Goal: Book appointment/travel/reservation

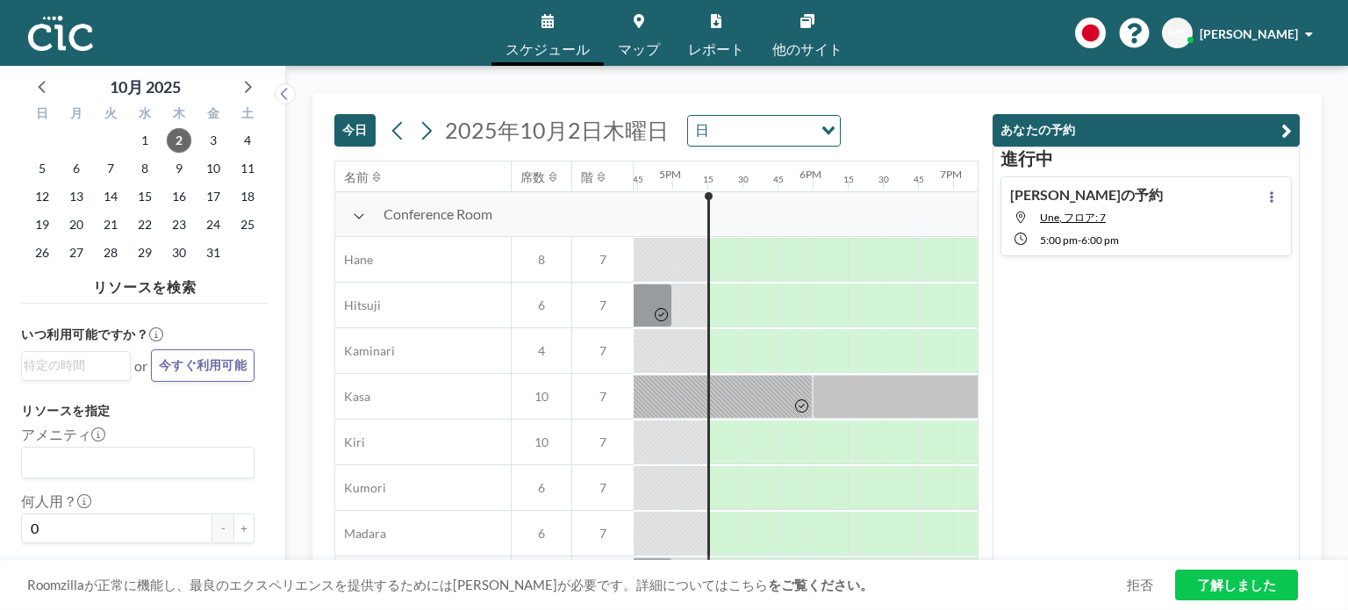
scroll to position [0, 2353]
click at [1270, 197] on icon at bounding box center [1272, 196] width 4 height 11
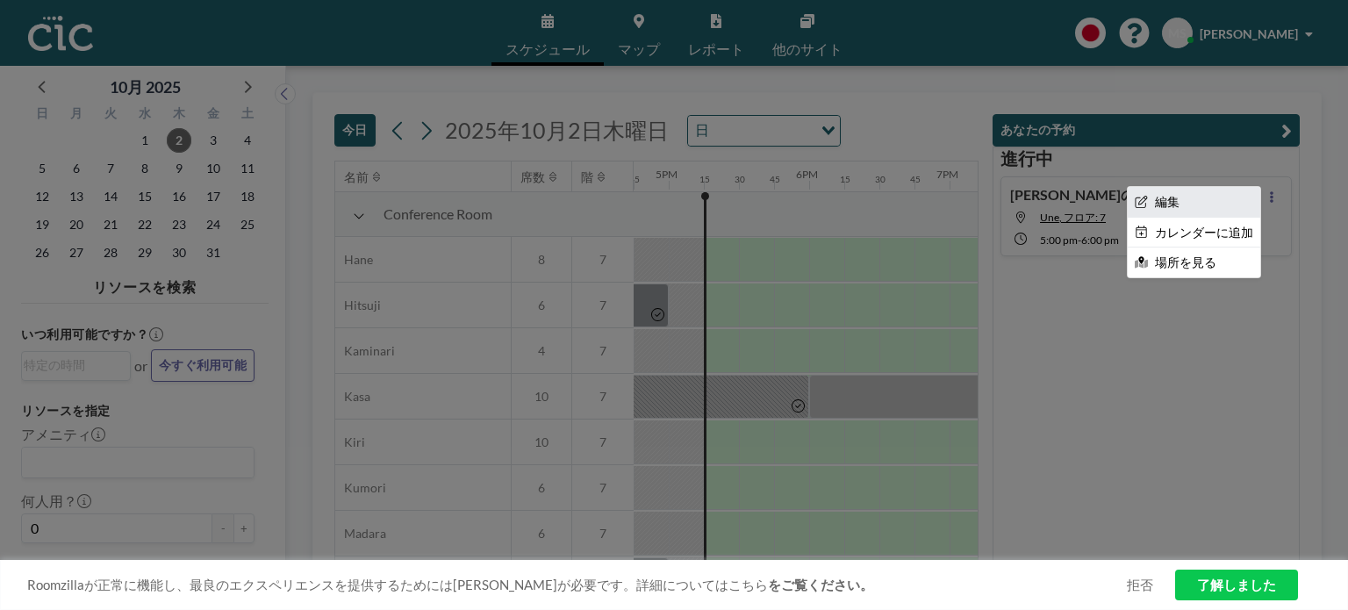
click at [1204, 202] on li "編集" at bounding box center [1194, 202] width 133 height 30
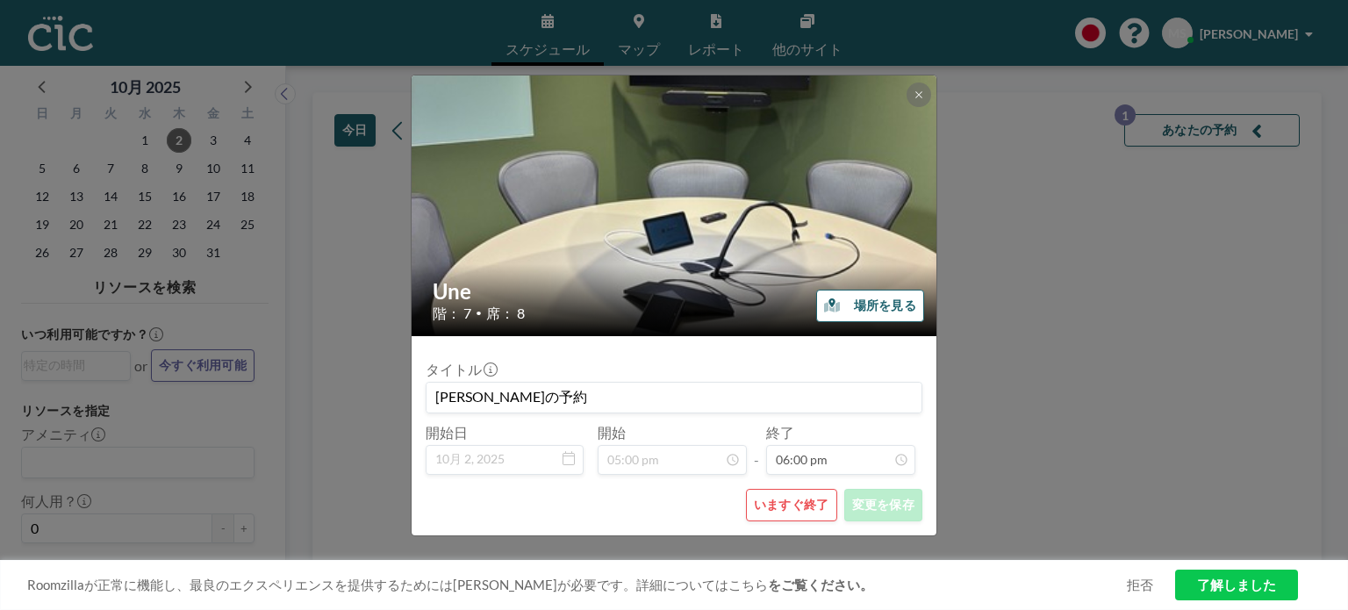
scroll to position [2250, 0]
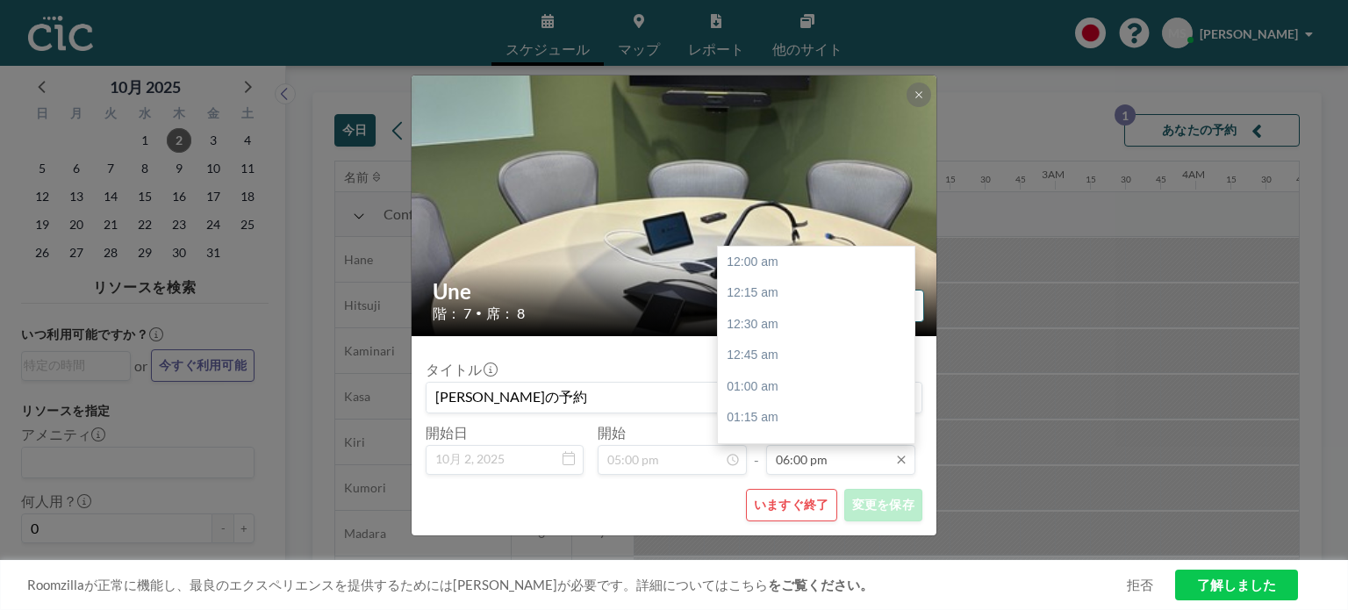
click at [819, 464] on input "06:00 pm" at bounding box center [840, 460] width 149 height 30
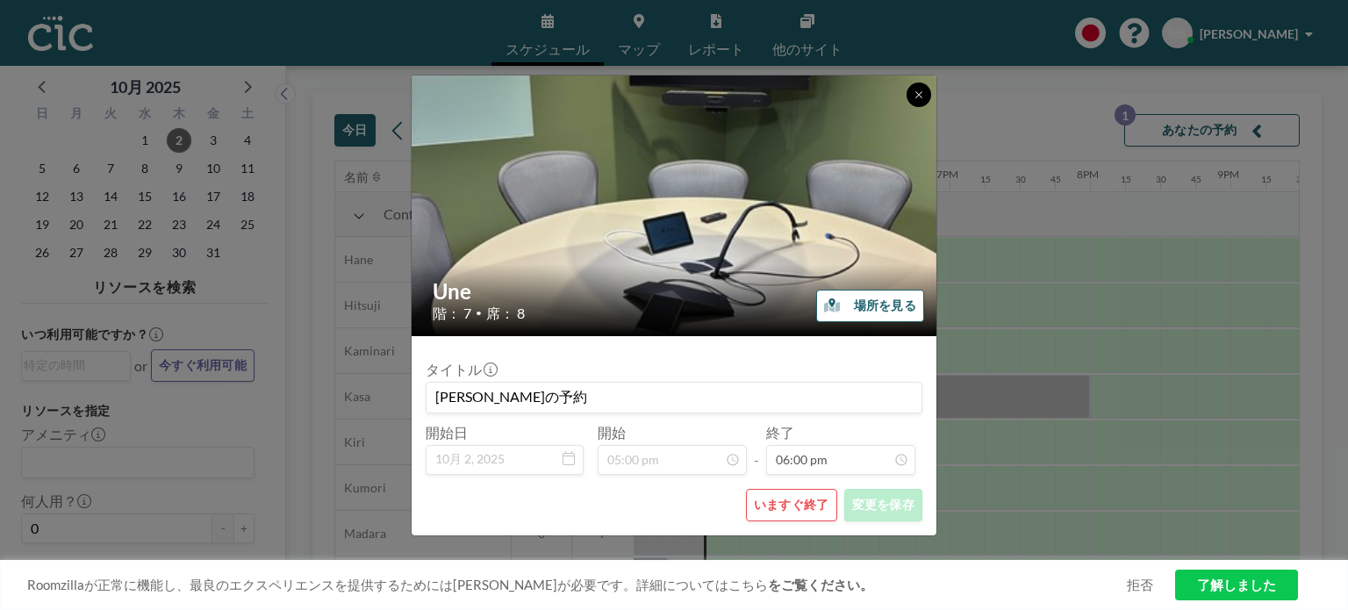
click at [924, 98] on button at bounding box center [919, 95] width 25 height 25
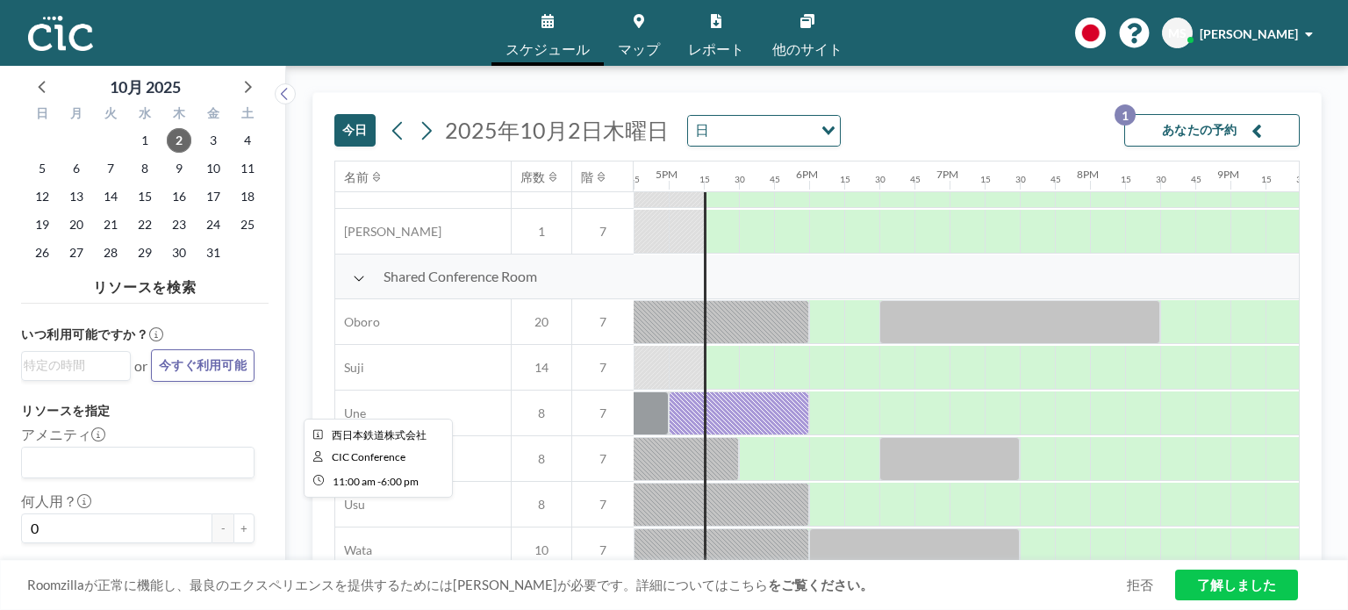
scroll to position [1280, 2353]
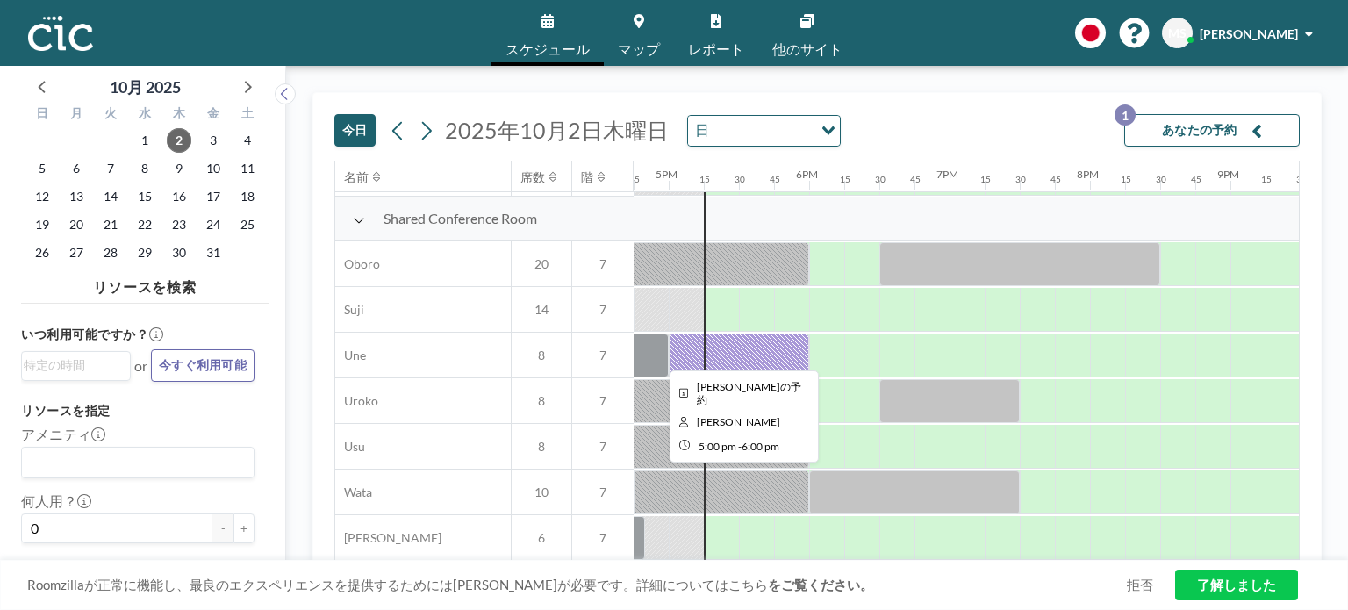
click at [717, 346] on div at bounding box center [739, 356] width 140 height 44
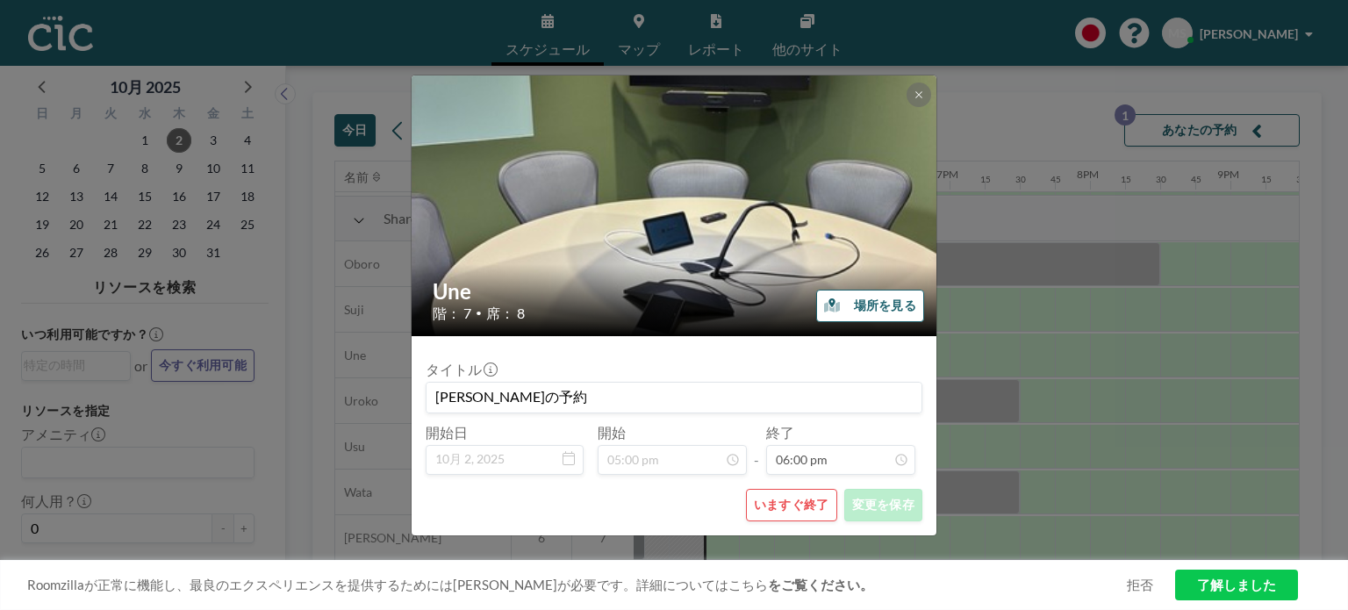
scroll to position [2250, 0]
click at [774, 505] on button "いますぐ終了" at bounding box center [791, 505] width 91 height 32
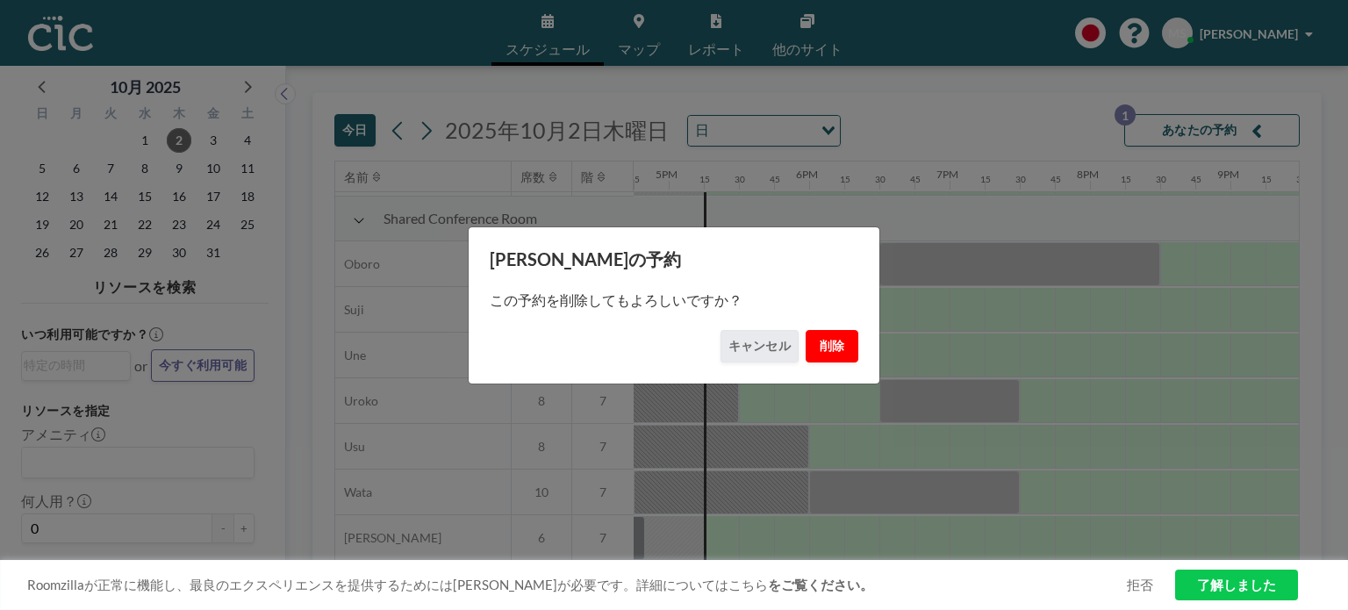
click at [845, 345] on button "削除" at bounding box center [832, 346] width 53 height 32
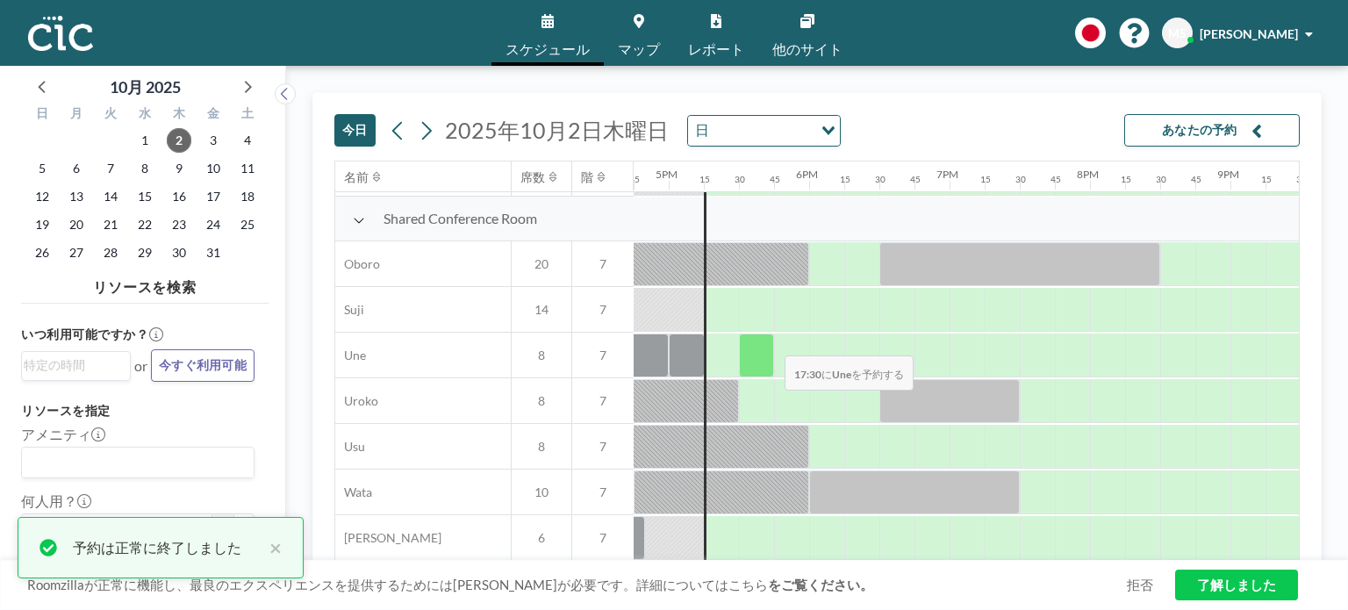
click at [771, 342] on div at bounding box center [756, 356] width 35 height 44
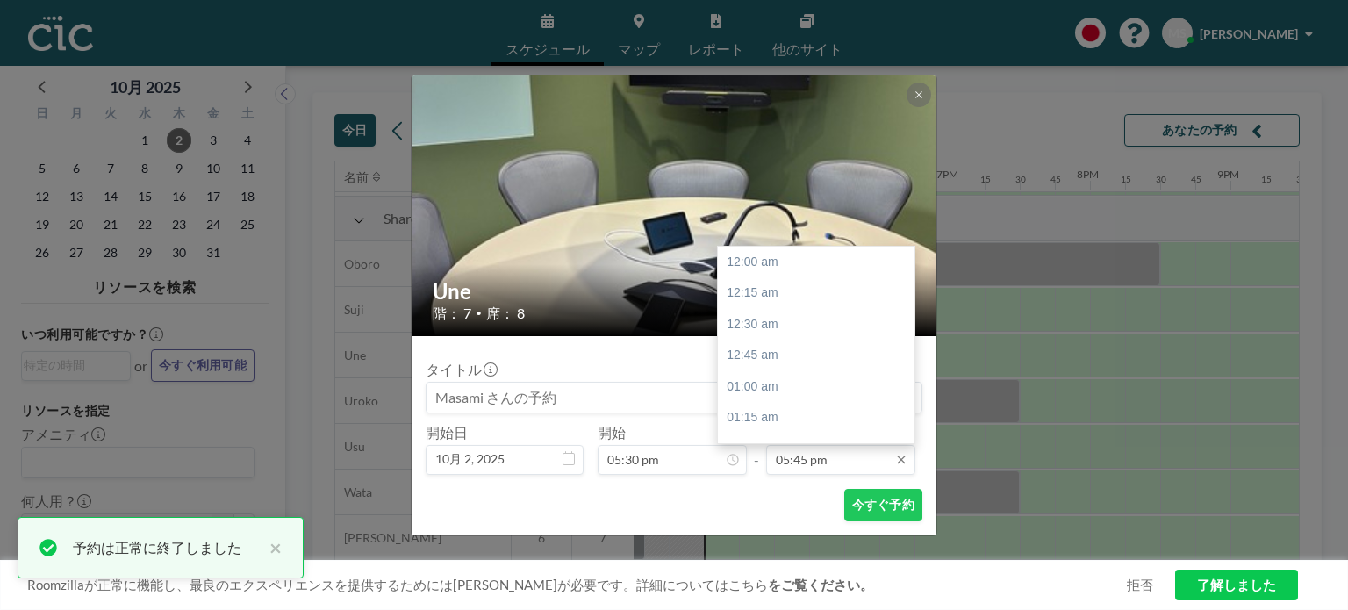
scroll to position [2219, 0]
click at [827, 461] on input "05:45 pm" at bounding box center [840, 460] width 149 height 30
click at [831, 345] on div "06:30 pm" at bounding box center [820, 355] width 205 height 32
type input "06:30 pm"
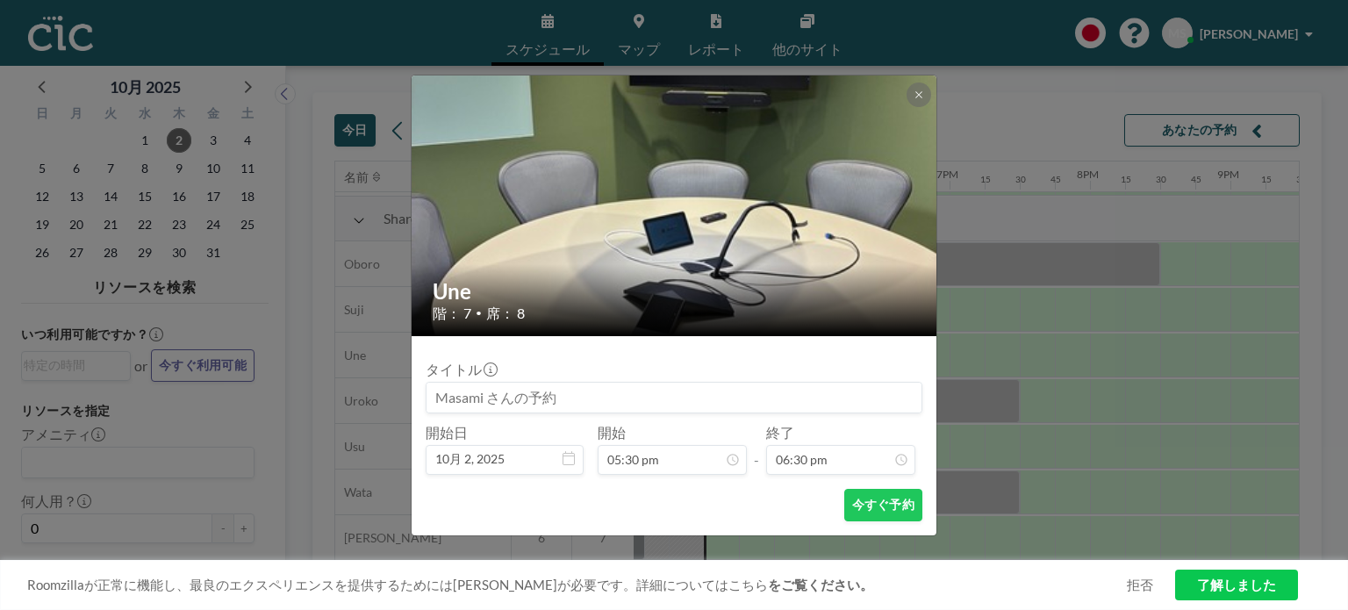
scroll to position [2312, 0]
click at [872, 508] on button "今すぐ予約" at bounding box center [884, 505] width 78 height 32
